Goal: Information Seeking & Learning: Learn about a topic

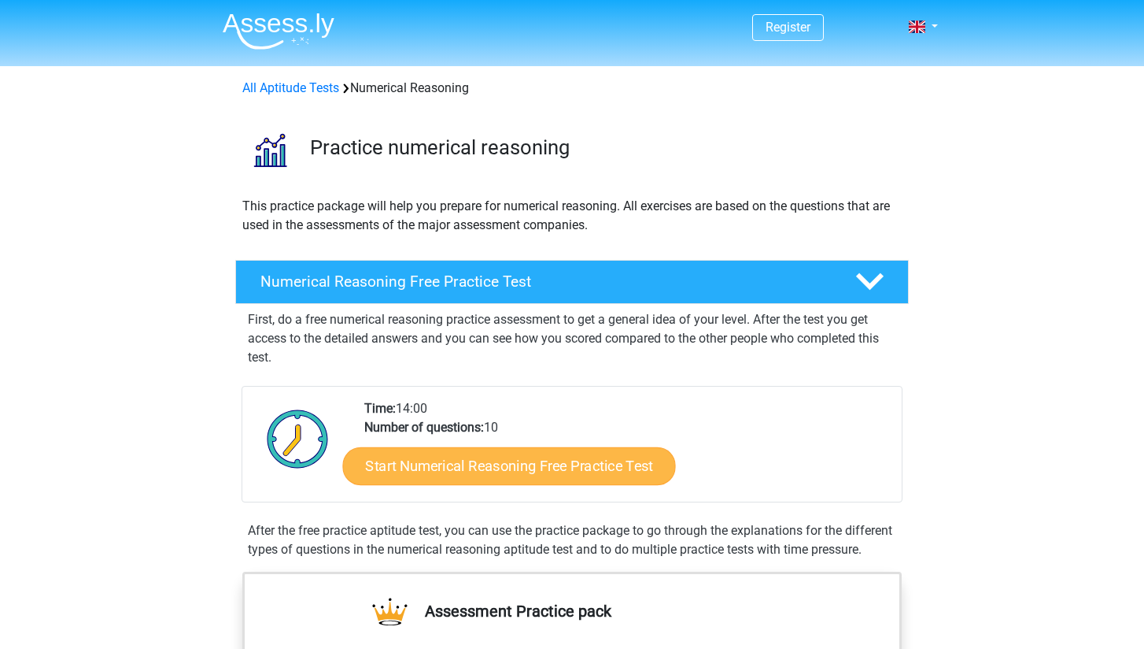
click at [455, 475] on link "Start Numerical Reasoning Free Practice Test" at bounding box center [509, 465] width 333 height 38
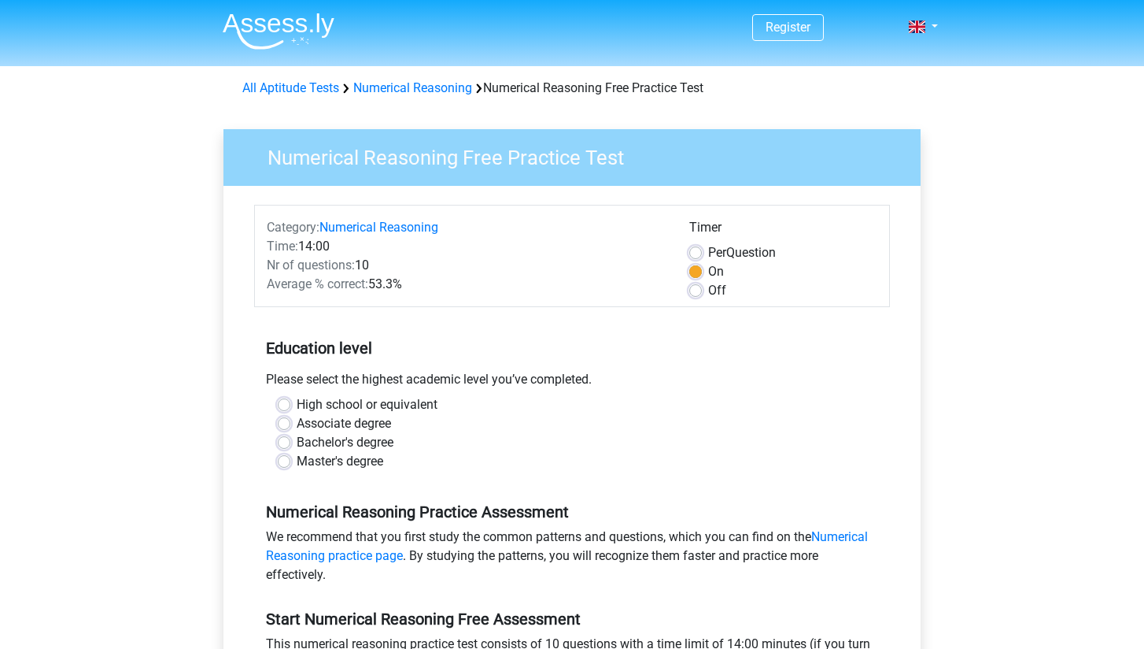
click at [389, 401] on label "High school or equivalent" at bounding box center [367, 404] width 141 height 19
click at [290, 401] on input "High school or equivalent" at bounding box center [284, 403] width 13 height 16
radio input "true"
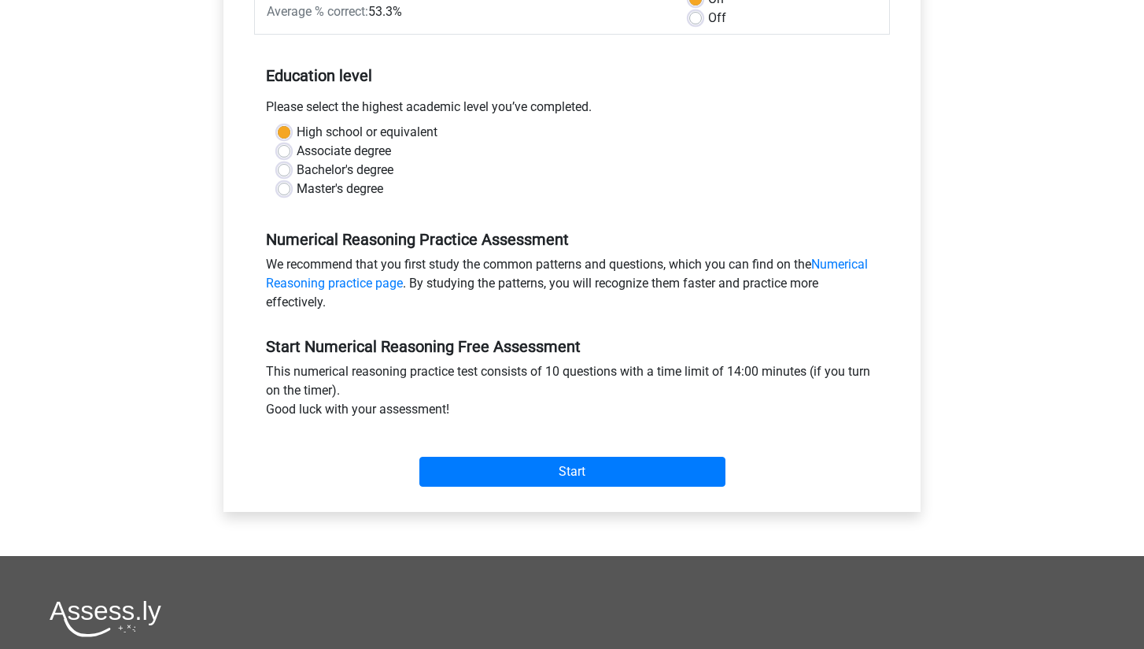
scroll to position [287, 0]
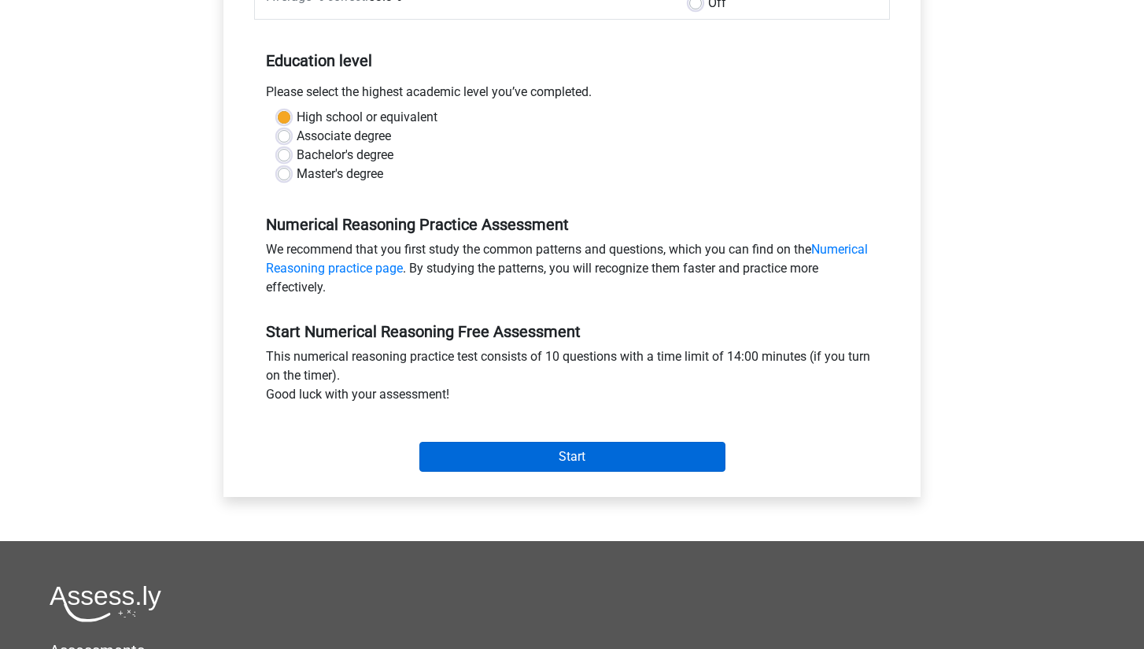
click at [468, 460] on input "Start" at bounding box center [573, 457] width 306 height 30
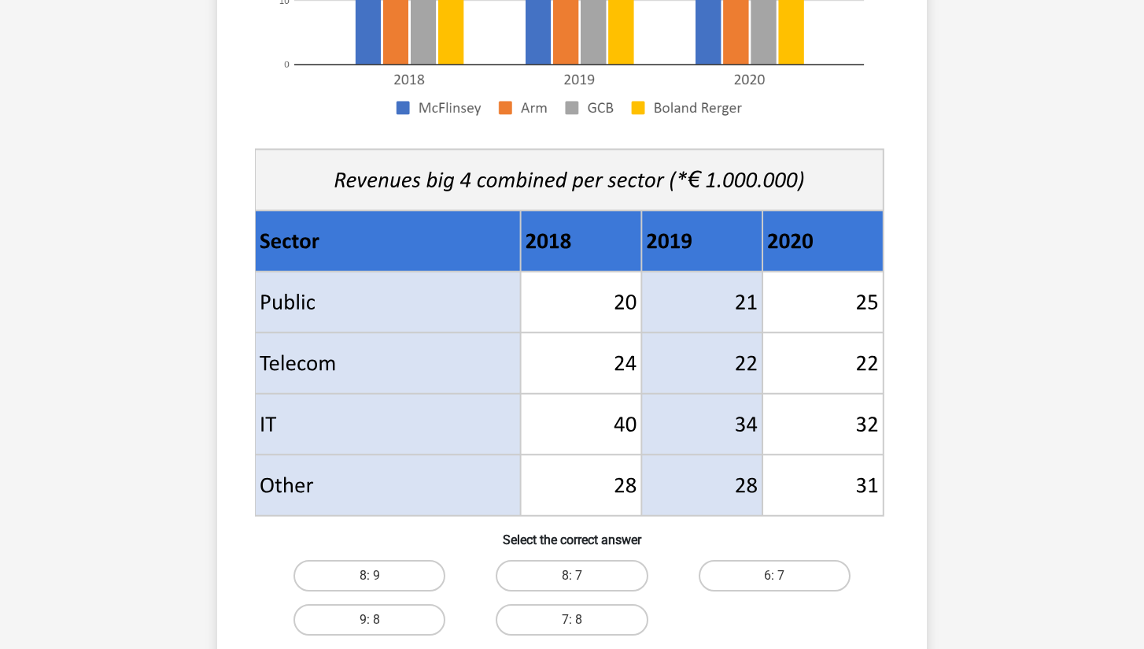
scroll to position [467, 0]
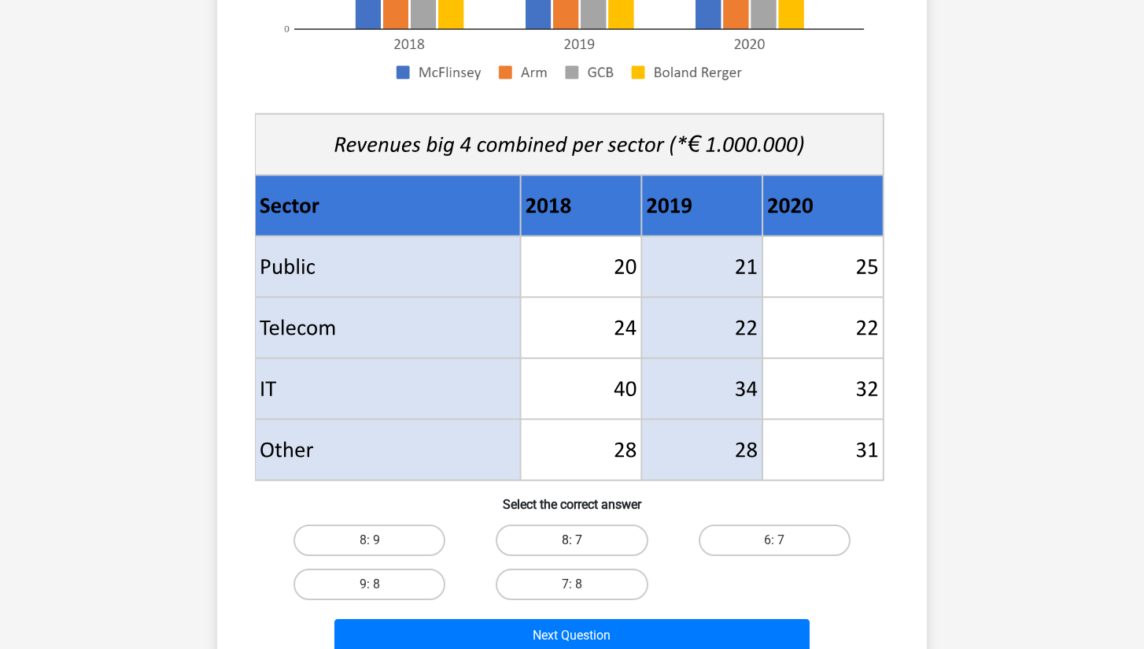
click at [593, 537] on label "8: 7" at bounding box center [572, 539] width 152 height 31
click at [582, 540] on input "8: 7" at bounding box center [577, 545] width 10 height 10
radio input "true"
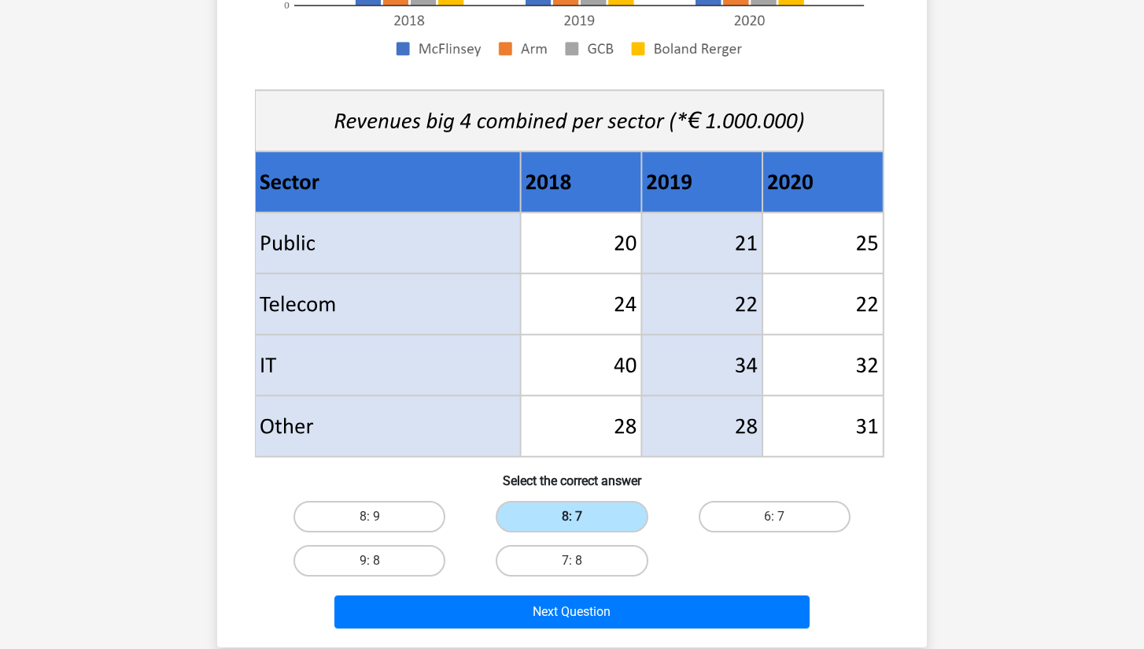
scroll to position [507, 0]
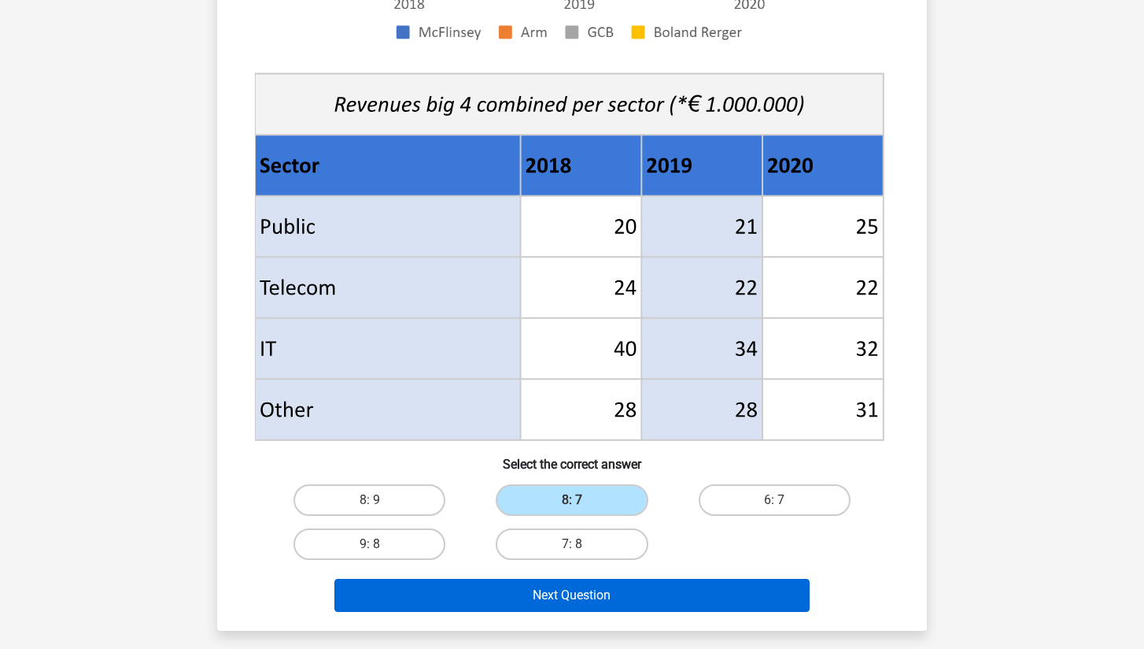
click at [582, 603] on button "Next Question" at bounding box center [572, 594] width 476 height 33
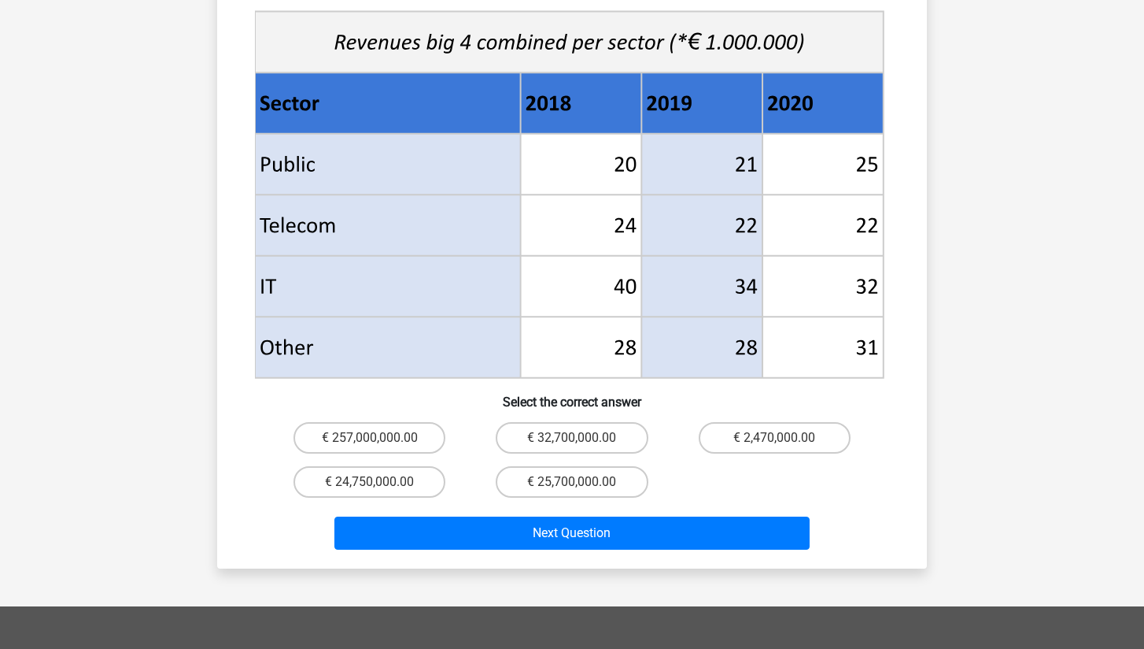
scroll to position [622, 0]
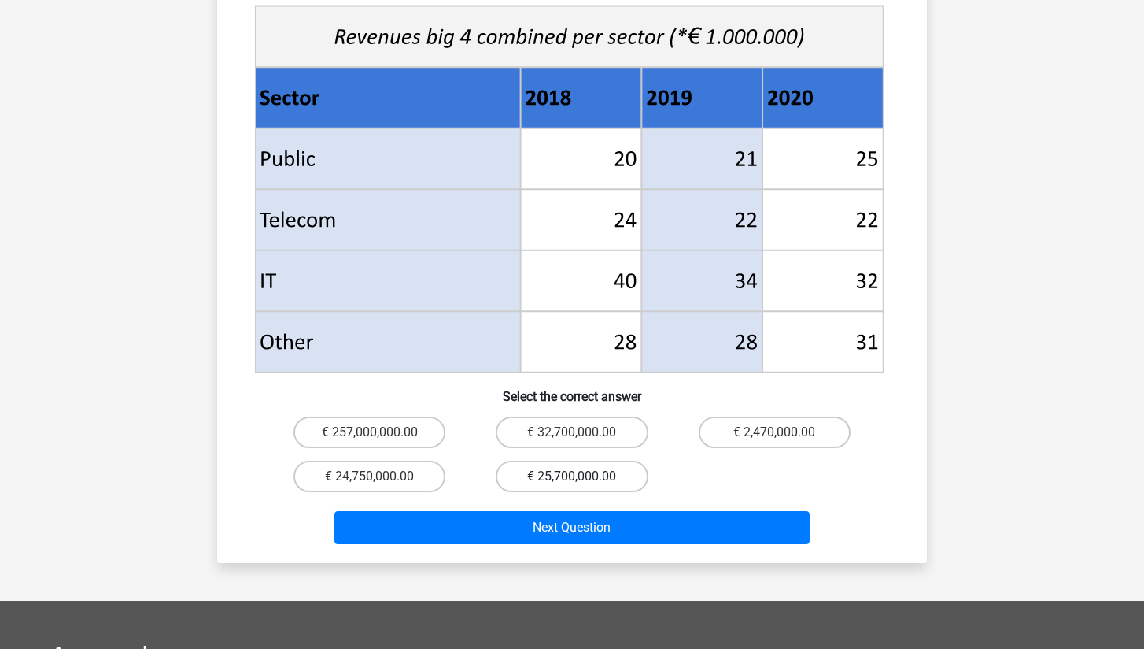
click at [546, 460] on label "€ 25,700,000.00" at bounding box center [572, 475] width 152 height 31
click at [572, 476] on input "€ 25,700,000.00" at bounding box center [577, 481] width 10 height 10
radio input "true"
click at [546, 460] on label "€ 25,700,000.00" at bounding box center [572, 475] width 152 height 31
click at [572, 476] on input "€ 25,700,000.00" at bounding box center [577, 481] width 10 height 10
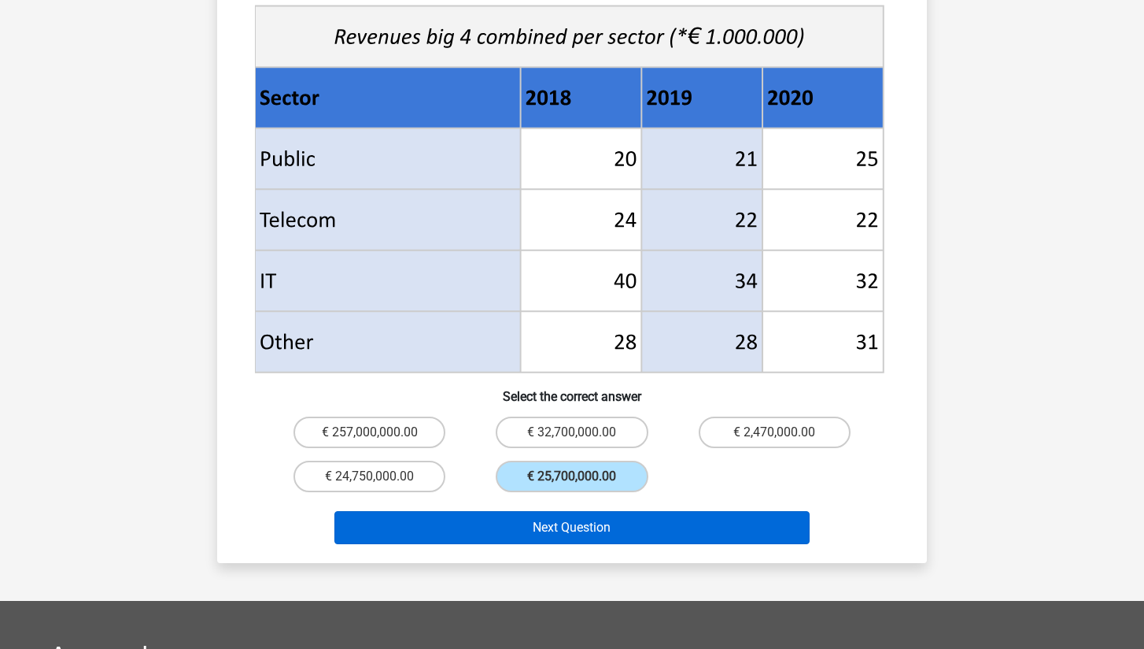
click at [547, 511] on button "Next Question" at bounding box center [572, 527] width 476 height 33
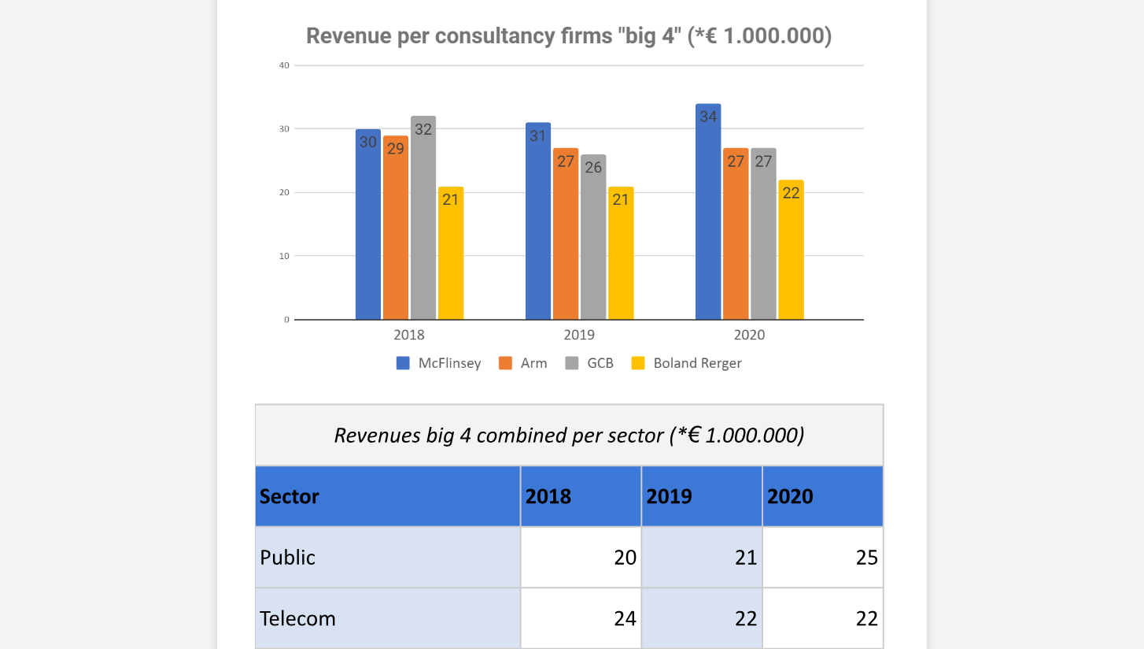
scroll to position [97, 0]
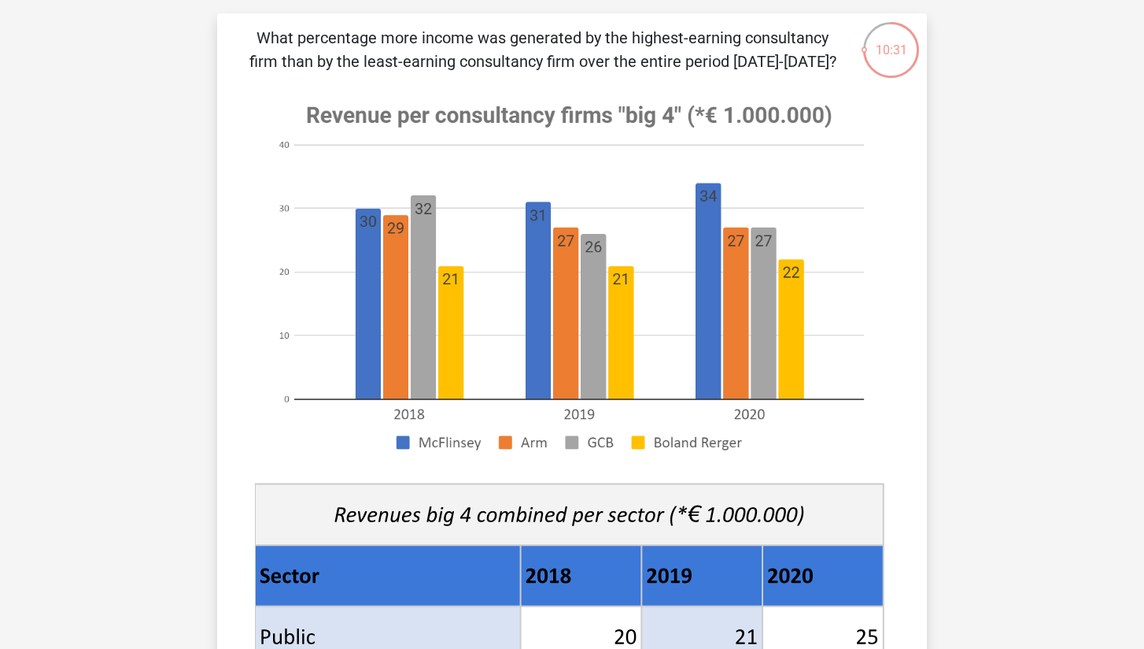
click at [547, 502] on icon at bounding box center [569, 514] width 629 height 61
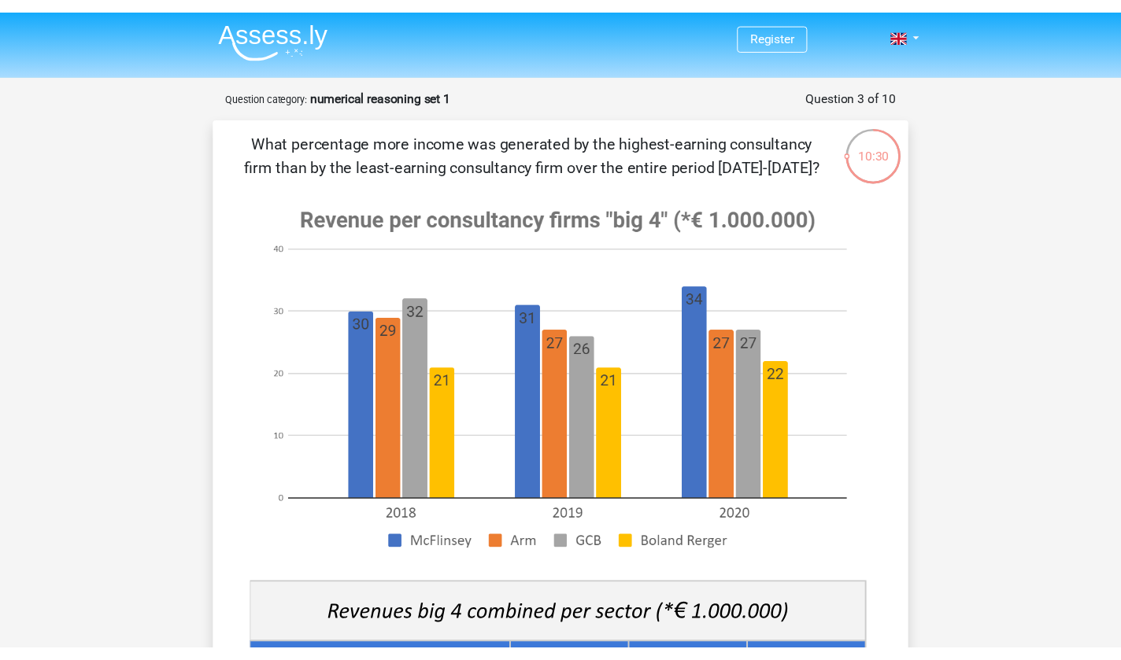
scroll to position [0, 0]
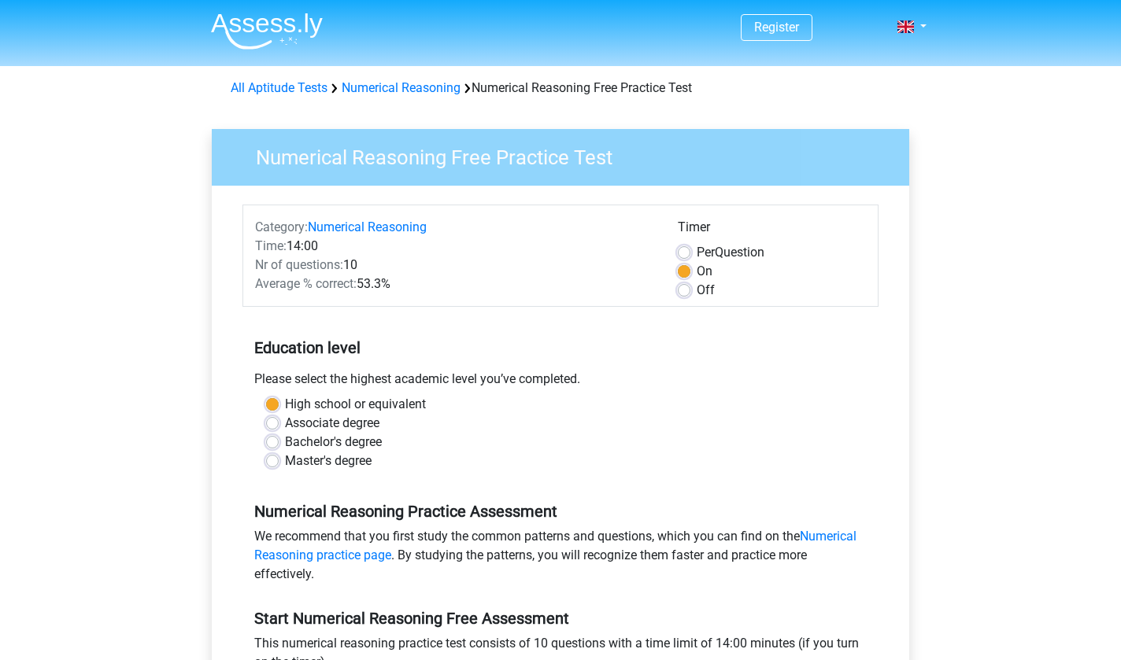
scroll to position [287, 0]
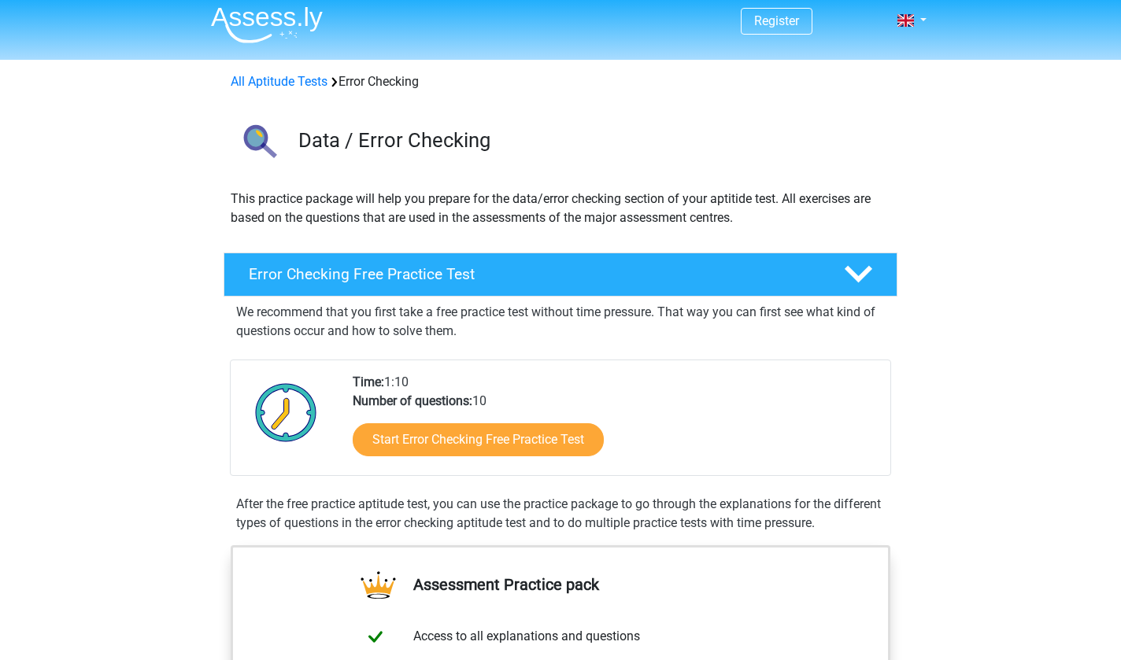
scroll to position [99, 0]
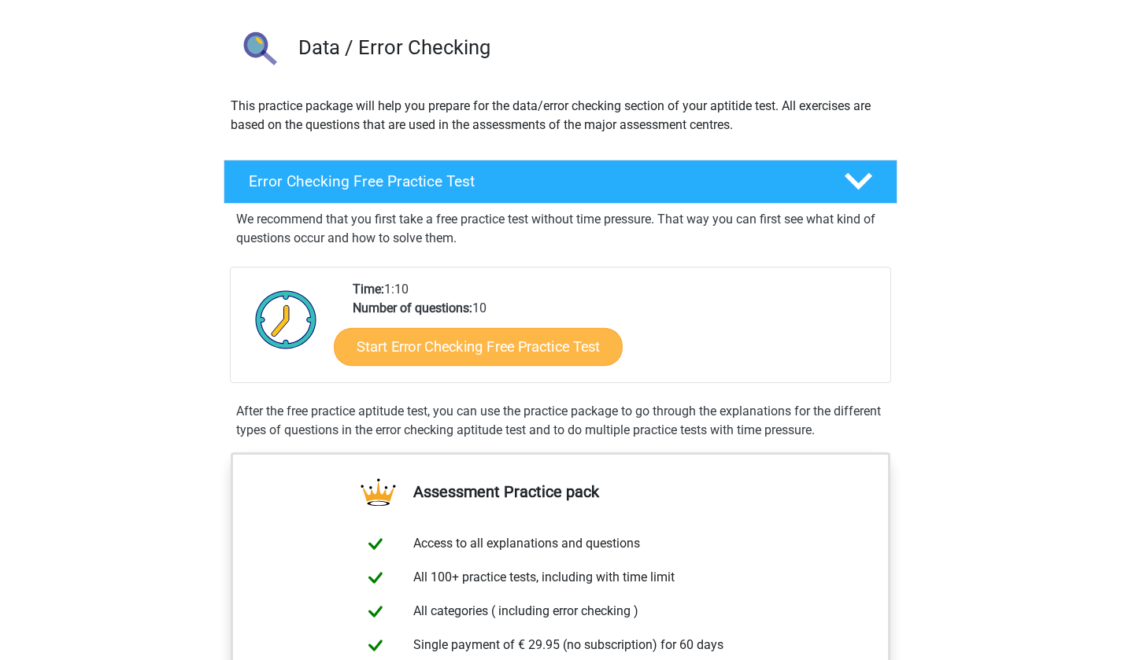
click at [379, 347] on link "Start Error Checking Free Practice Test" at bounding box center [478, 347] width 289 height 38
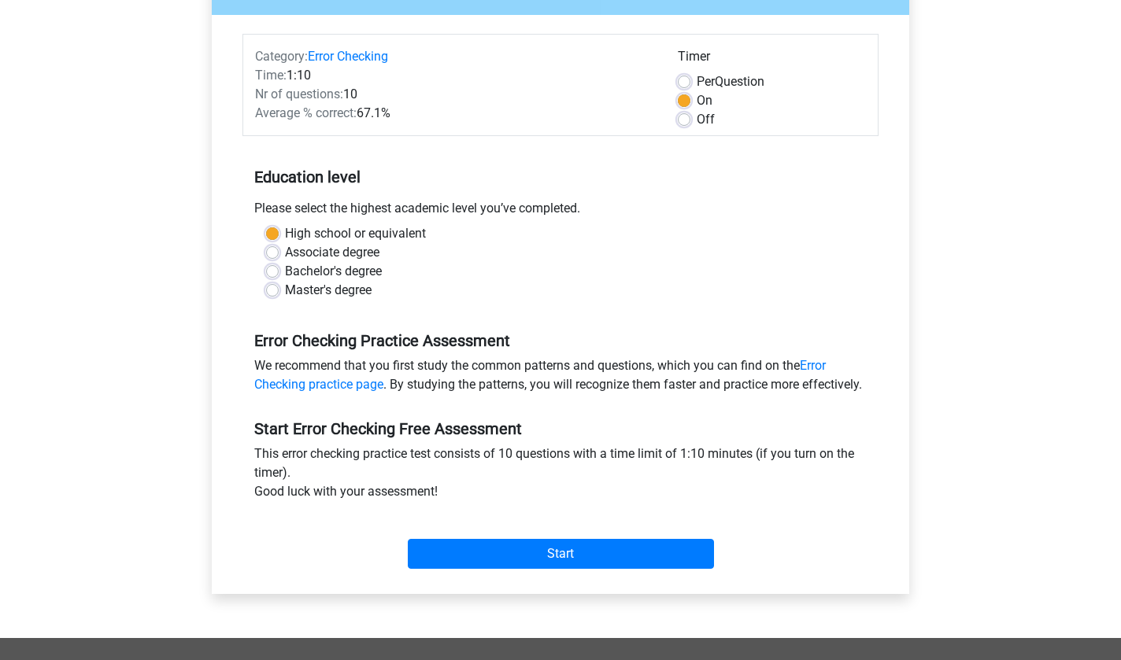
scroll to position [173, 0]
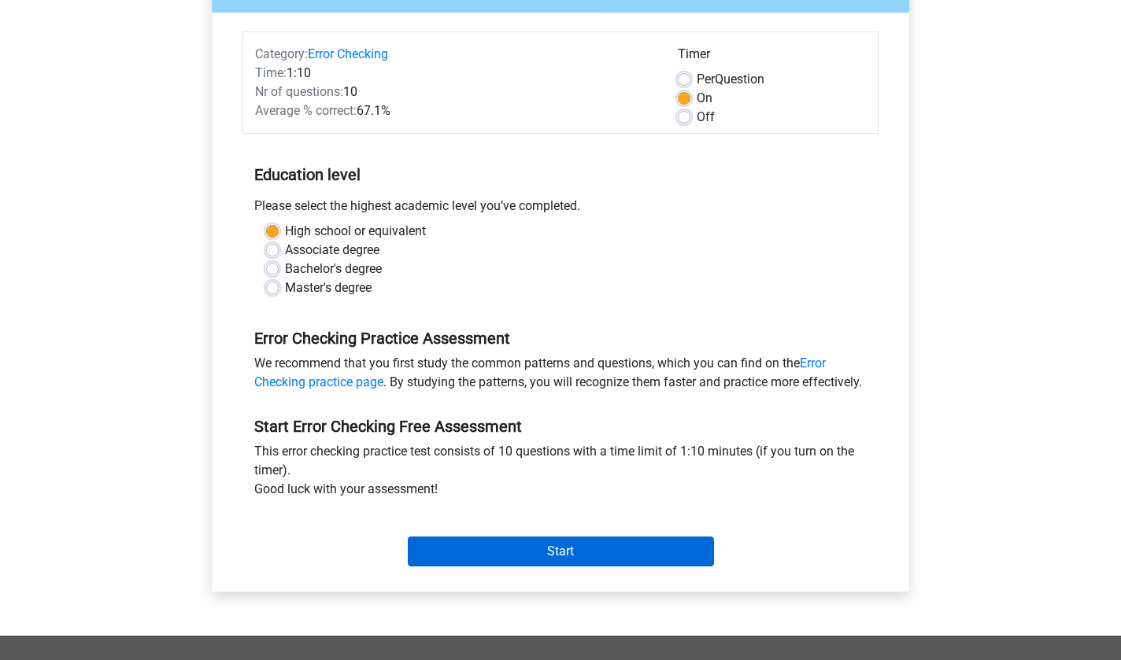
click at [519, 567] on input "Start" at bounding box center [561, 552] width 306 height 30
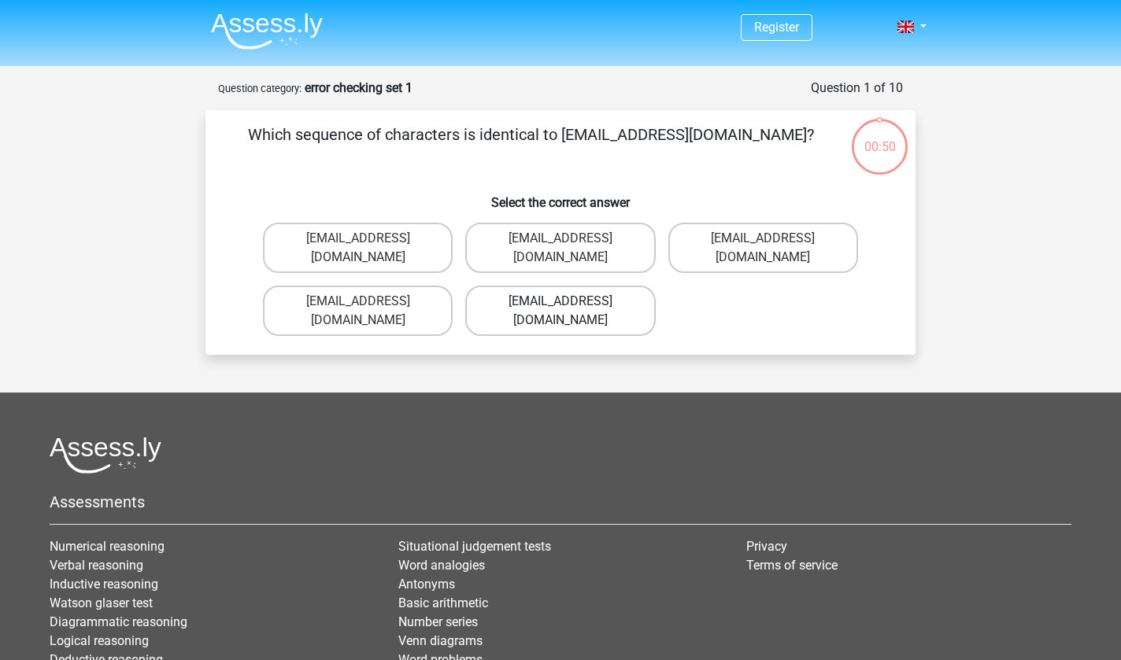
click at [595, 290] on label "Evie_Maede@jointmail.com.uk" at bounding box center [560, 311] width 190 height 50
click at [571, 301] on input "Evie_Maede@jointmail.com.uk" at bounding box center [565, 306] width 10 height 10
radio input "true"
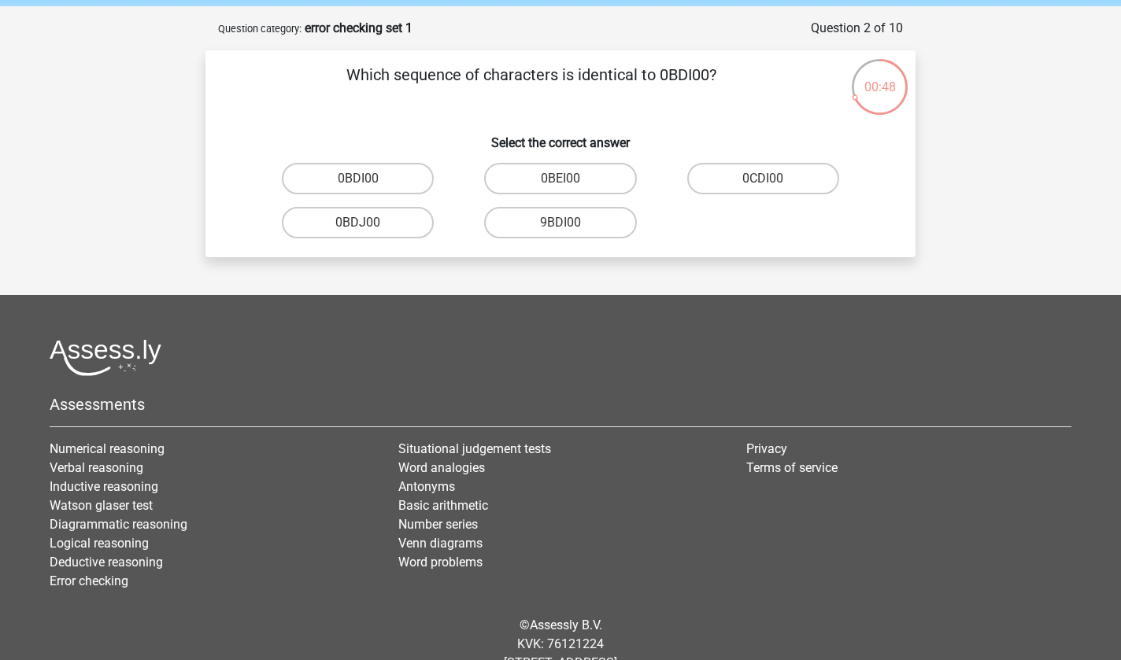
scroll to position [56, 0]
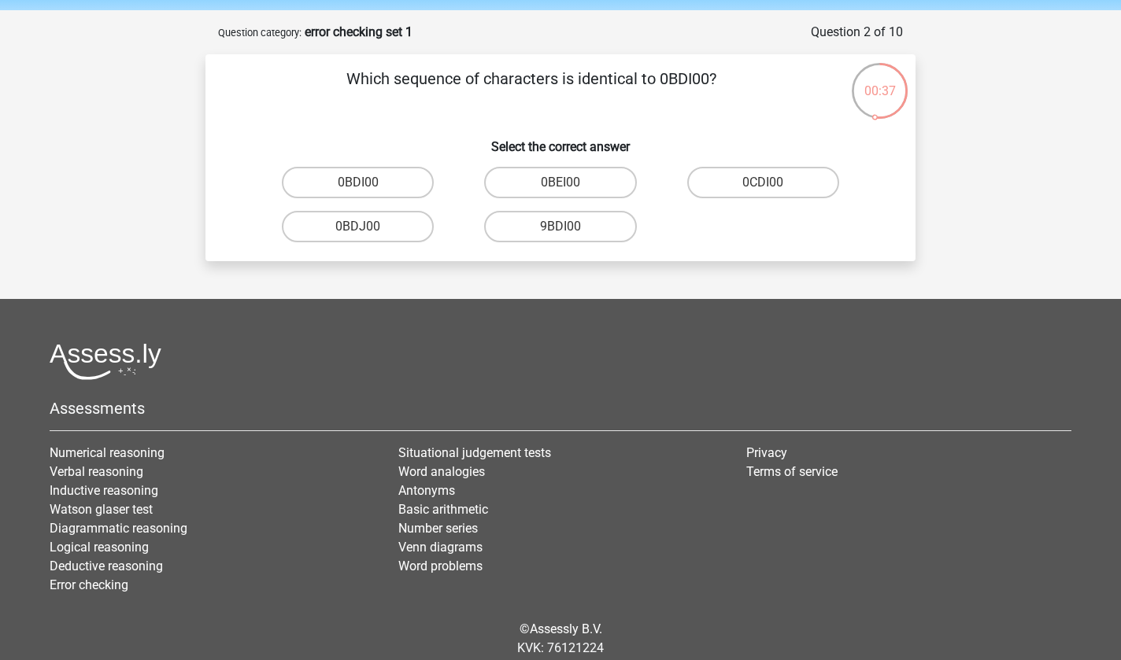
click at [365, 191] on input "0BDI00" at bounding box center [363, 188] width 10 height 10
radio input "true"
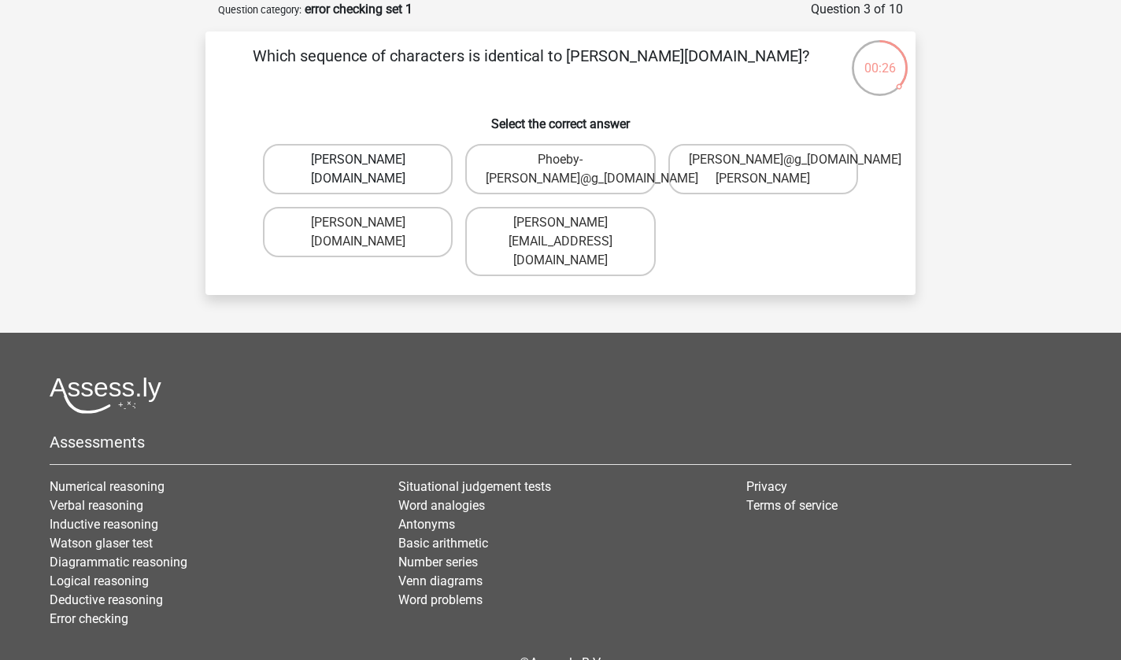
click at [367, 185] on label "Phoebe-Patterson@g_mail.gr" at bounding box center [358, 169] width 190 height 50
click at [367, 170] on input "Phoebe-Patterson@g_mail.gr" at bounding box center [363, 165] width 10 height 10
radio input "true"
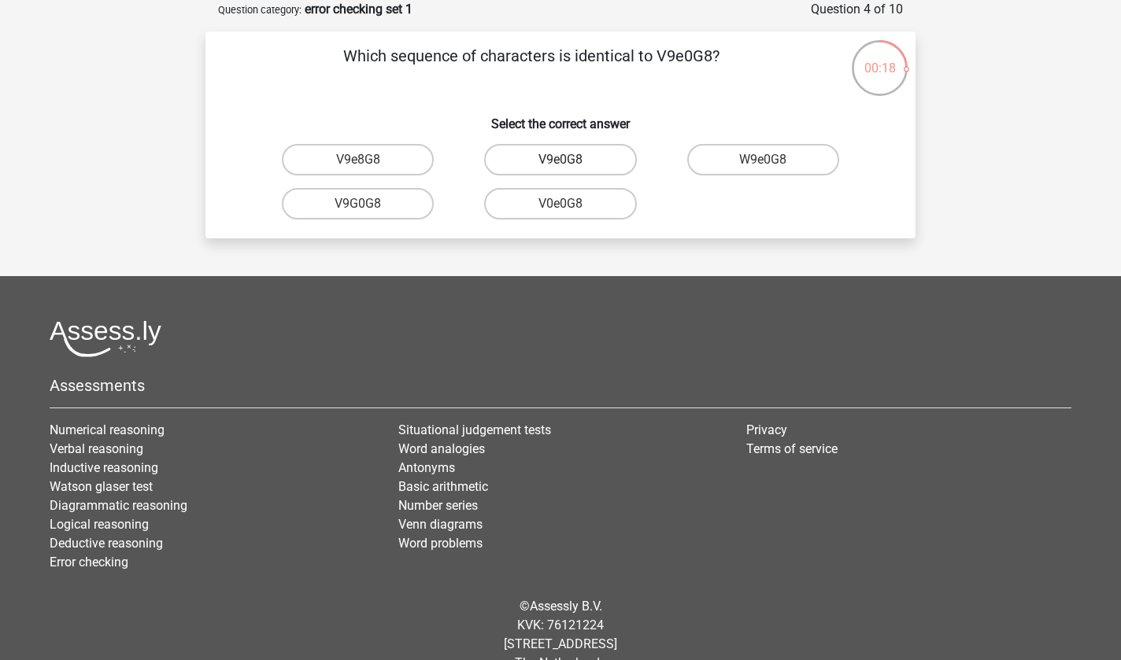
click at [568, 157] on label "V9e0G8" at bounding box center [560, 159] width 152 height 31
click at [568, 160] on input "V9e0G8" at bounding box center [565, 165] width 10 height 10
radio input "true"
click at [559, 207] on label "91051S" at bounding box center [560, 203] width 152 height 31
click at [560, 207] on input "91051S" at bounding box center [565, 209] width 10 height 10
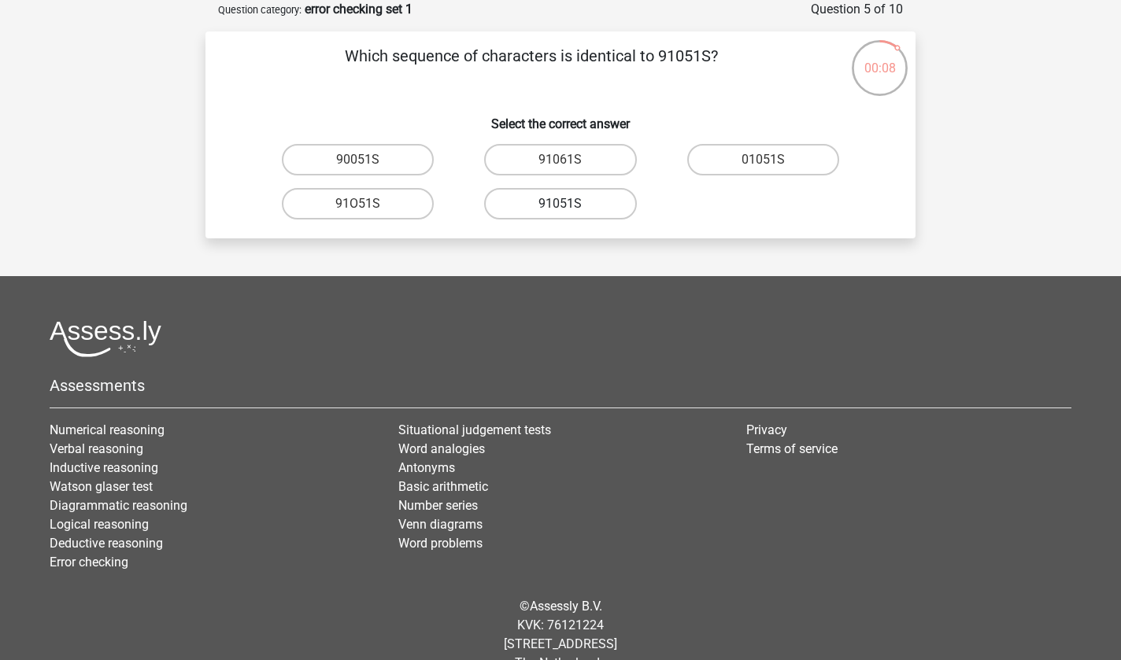
radio input "true"
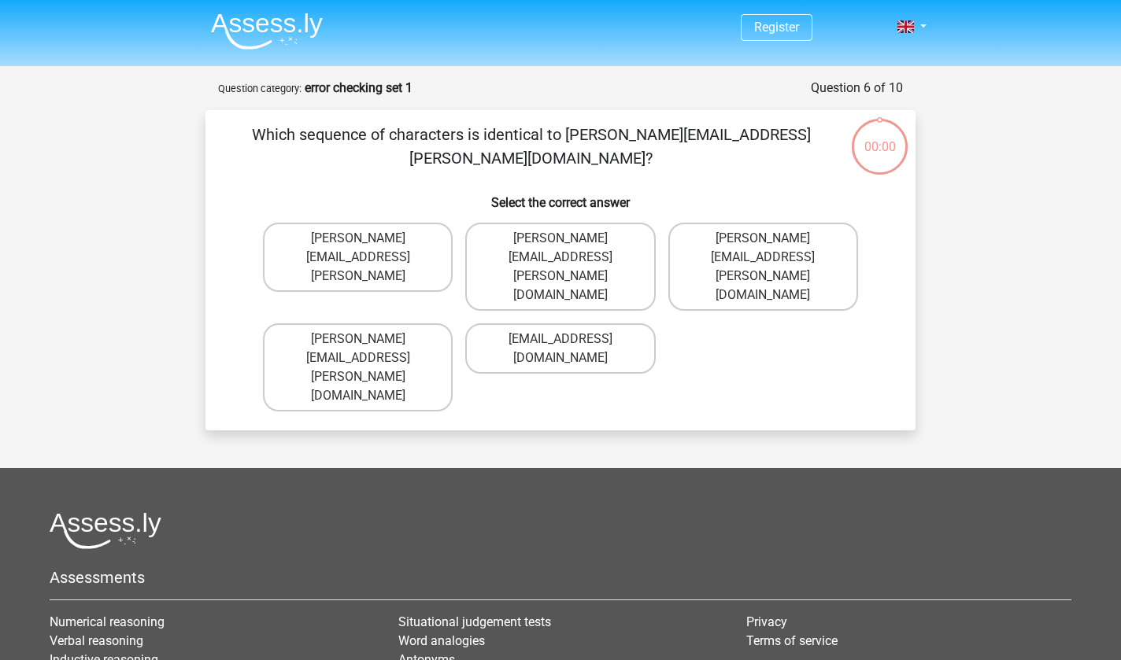
scroll to position [79, 0]
